Goal: Book appointment/travel/reservation

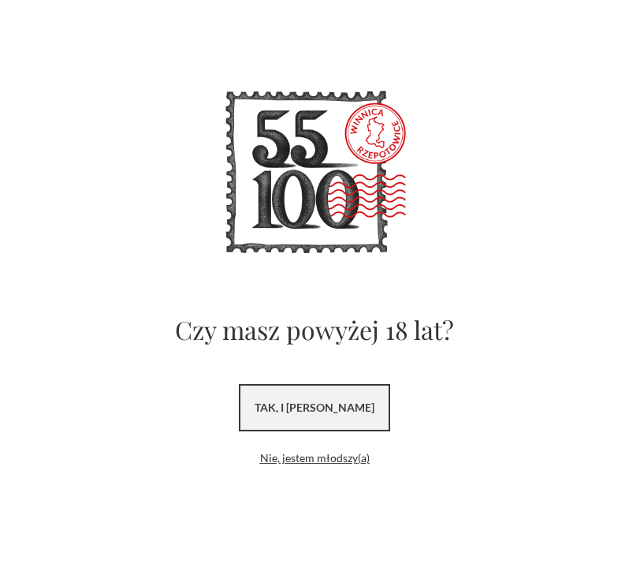
click at [251, 402] on link "tak, i [PERSON_NAME]" at bounding box center [314, 407] width 151 height 47
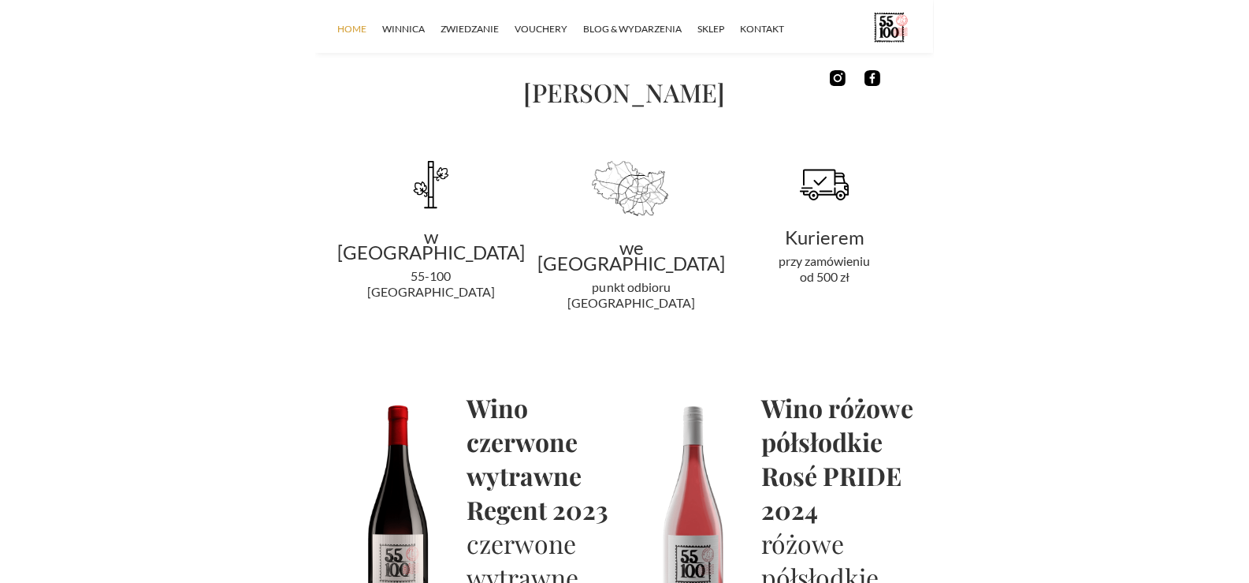
scroll to position [2680, 0]
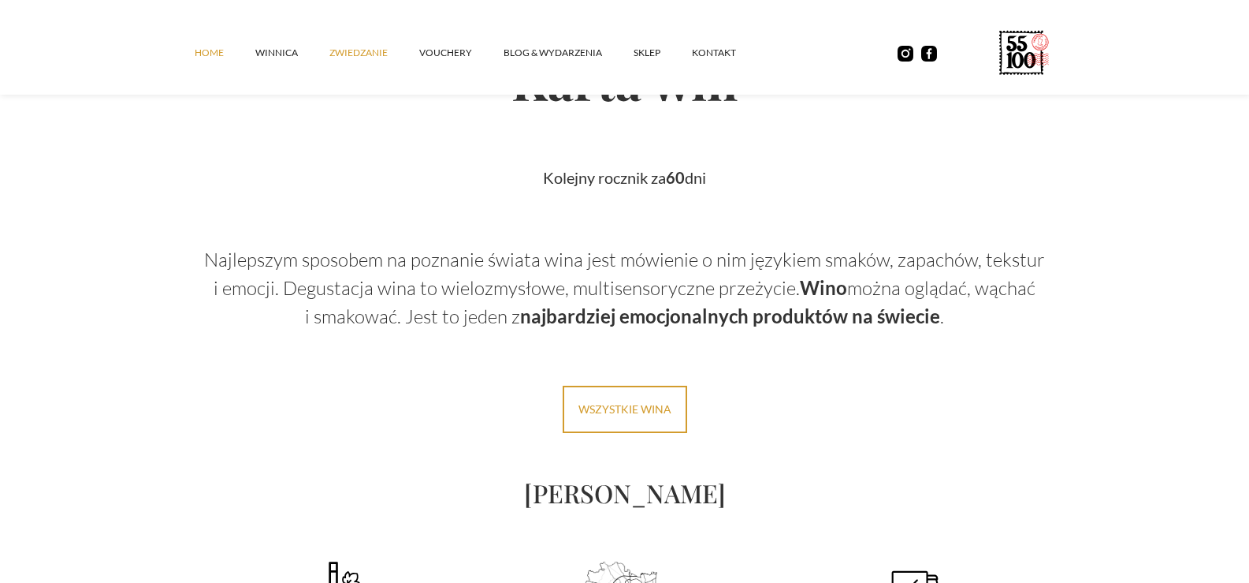
click at [337, 58] on link "ZWIEDZANIE" at bounding box center [375, 52] width 90 height 47
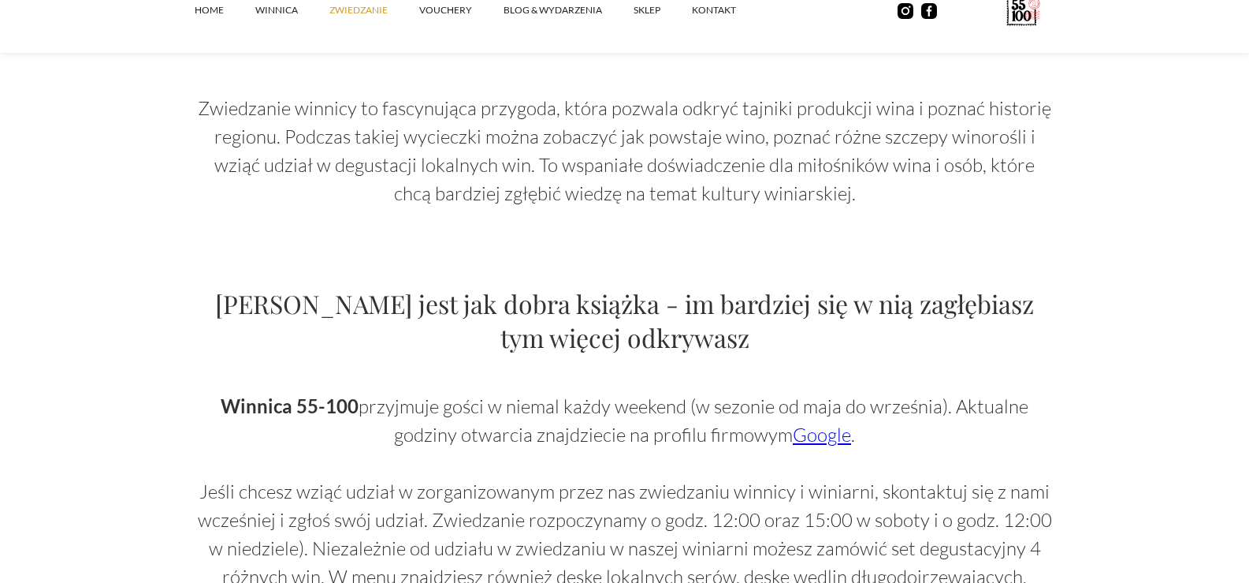
scroll to position [946, 0]
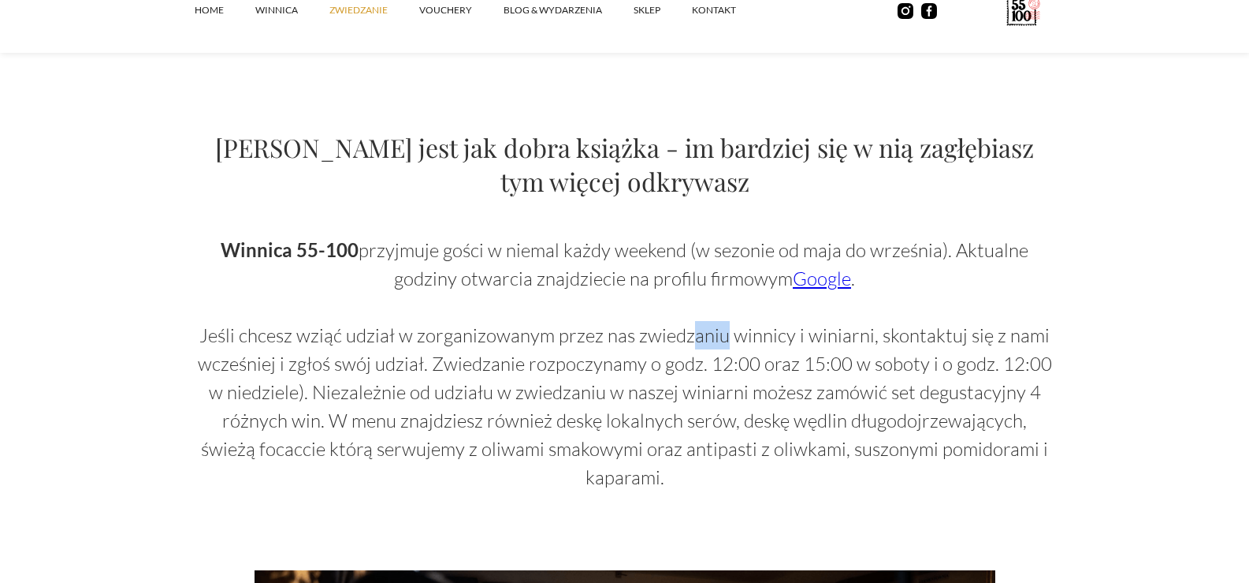
drag, startPoint x: 695, startPoint y: 337, endPoint x: 792, endPoint y: 331, distance: 97.1
click at [744, 332] on p "Winnica 55-100 przyjmuje gości w niemal każdy weekend (w sezonie od maja do wrz…" at bounding box center [625, 363] width 861 height 255
click at [819, 331] on p "Winnica 55-100 przyjmuje gości w niemal każdy weekend (w sezonie od maja do wrz…" at bounding box center [625, 363] width 861 height 255
drag, startPoint x: 357, startPoint y: 360, endPoint x: 411, endPoint y: 366, distance: 54.7
click at [387, 365] on p "Winnica 55-100 przyjmuje gości w niemal każdy weekend (w sezonie od maja do wrz…" at bounding box center [625, 363] width 861 height 255
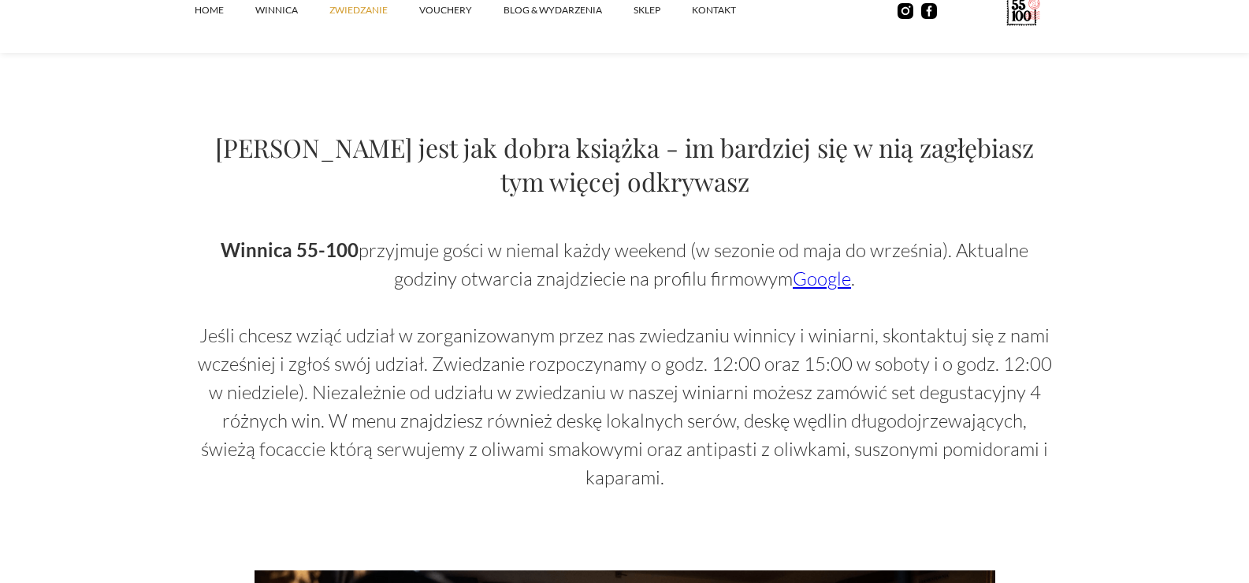
click at [473, 367] on p "Winnica 55-100 przyjmuje gości w niemal każdy weekend (w sezonie od maja do wrz…" at bounding box center [625, 363] width 861 height 255
drag, startPoint x: 582, startPoint y: 363, endPoint x: 660, endPoint y: 363, distance: 78.0
click at [623, 363] on p "Winnica 55-100 przyjmuje gości w niemal każdy weekend (w sezonie od maja do wrz…" at bounding box center [625, 363] width 861 height 255
click at [748, 363] on p "Winnica 55-100 przyjmuje gości w niemal każdy weekend (w sezonie od maja do wrz…" at bounding box center [625, 363] width 861 height 255
click at [832, 359] on p "Winnica 55-100 przyjmuje gości w niemal każdy weekend (w sezonie od maja do wrz…" at bounding box center [625, 363] width 861 height 255
